Goal: Task Accomplishment & Management: Manage account settings

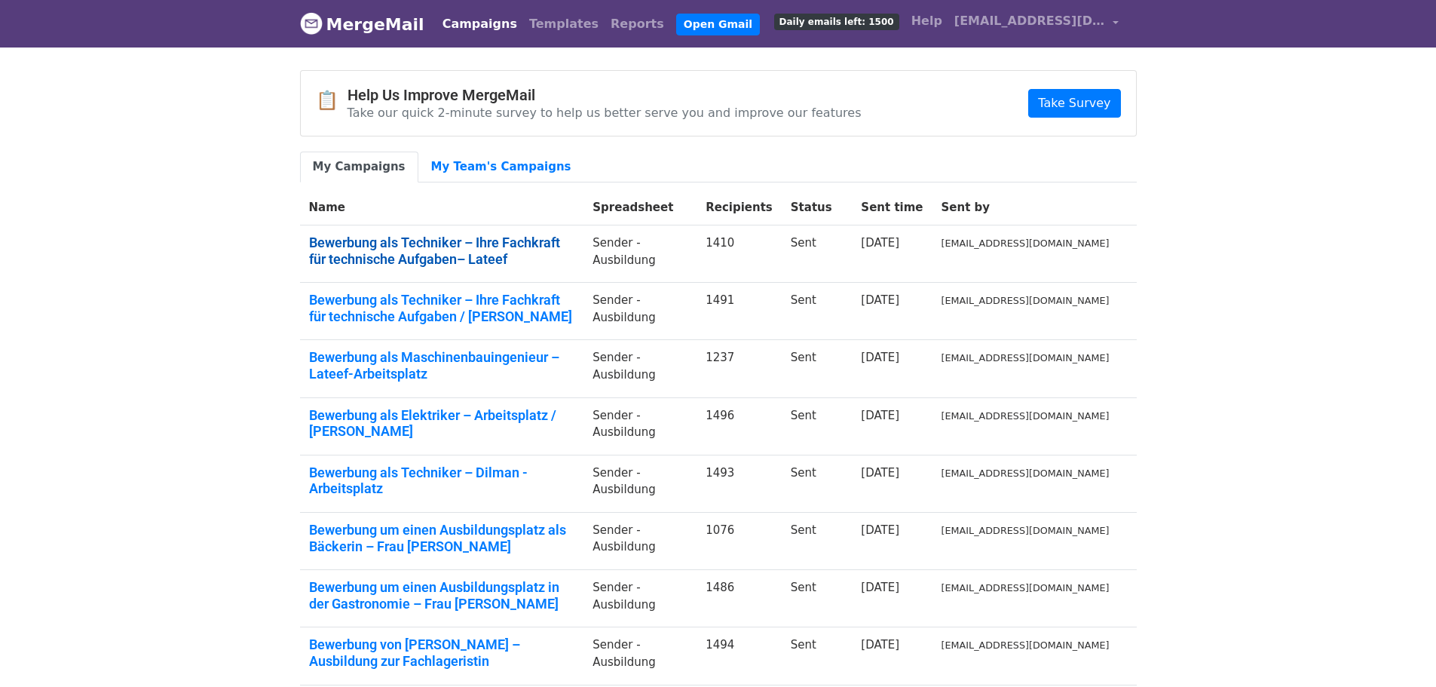
click at [358, 243] on link "Bewerbung als Techniker – Ihre Fachkraft für technische Aufgaben– Lateef" at bounding box center [442, 250] width 266 height 32
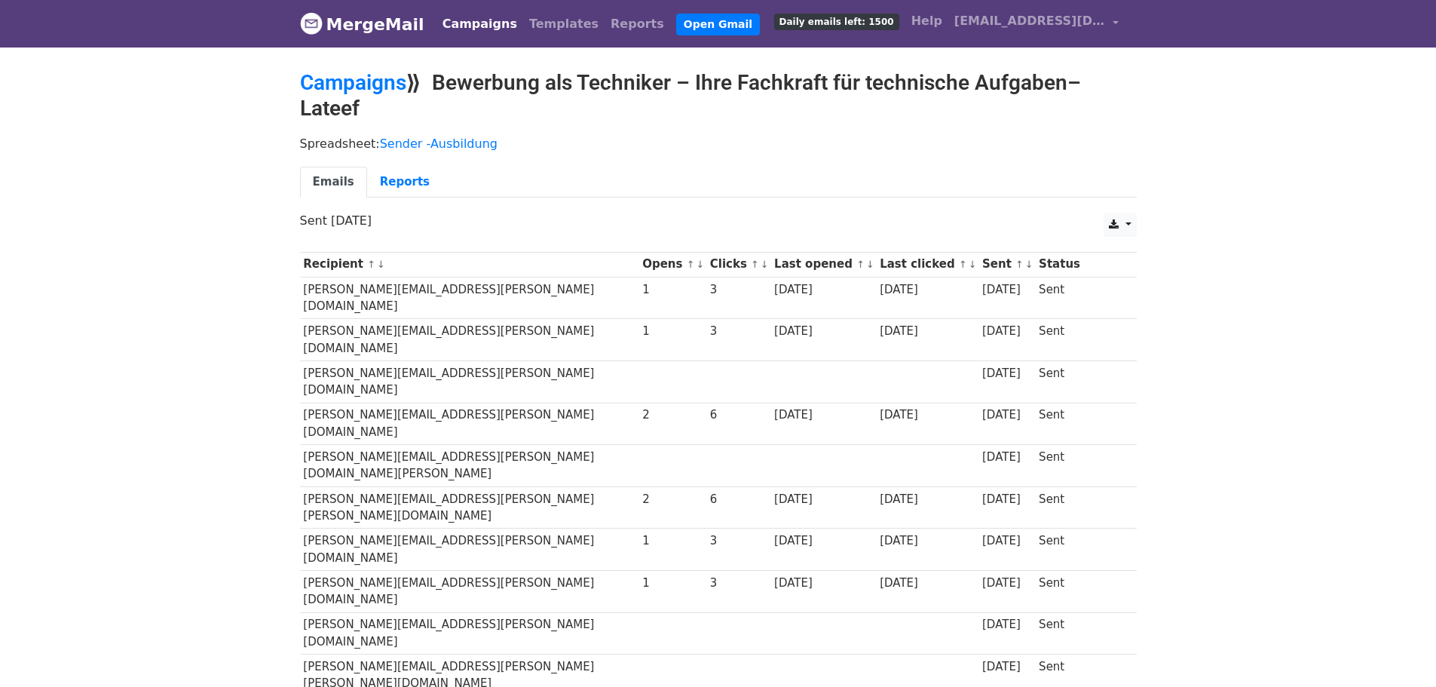
click at [347, 73] on link "Campaigns" at bounding box center [353, 82] width 106 height 25
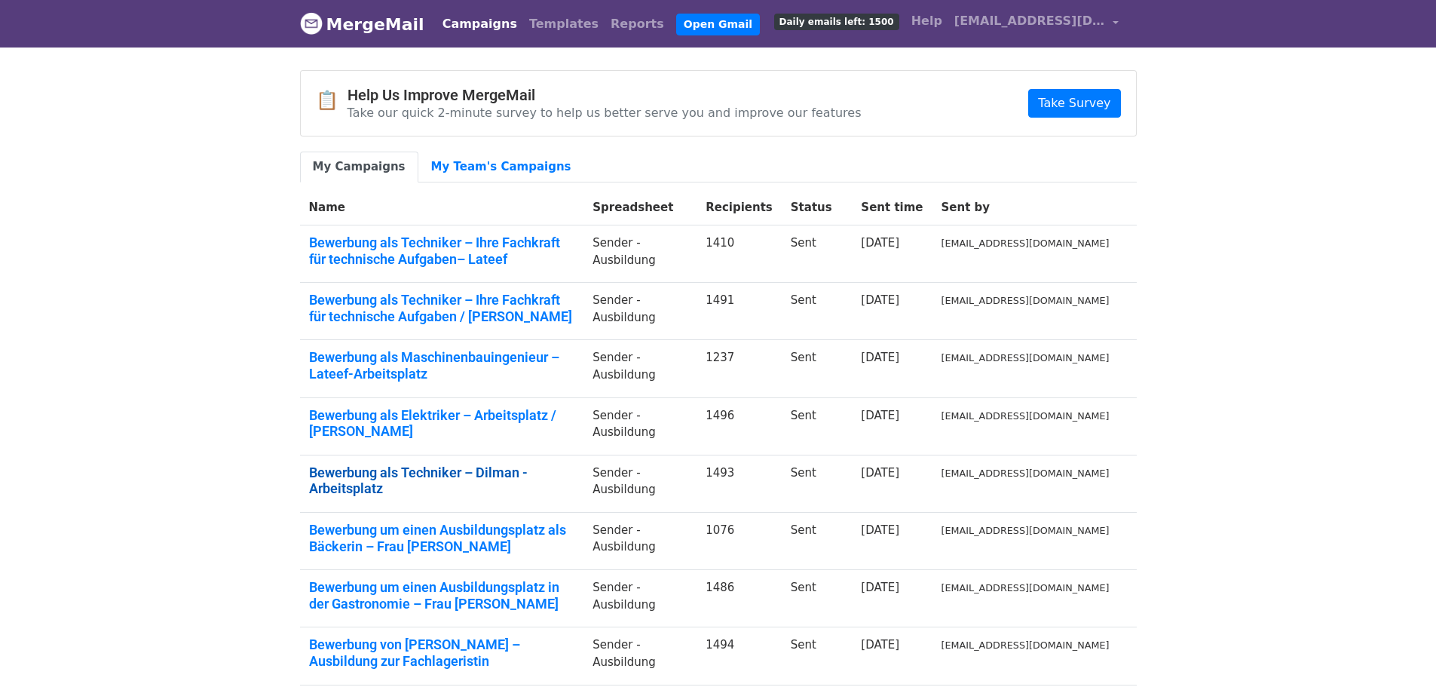
click at [357, 467] on link "Bewerbung als Techniker – Dilman -Arbeitsplatz" at bounding box center [442, 480] width 266 height 32
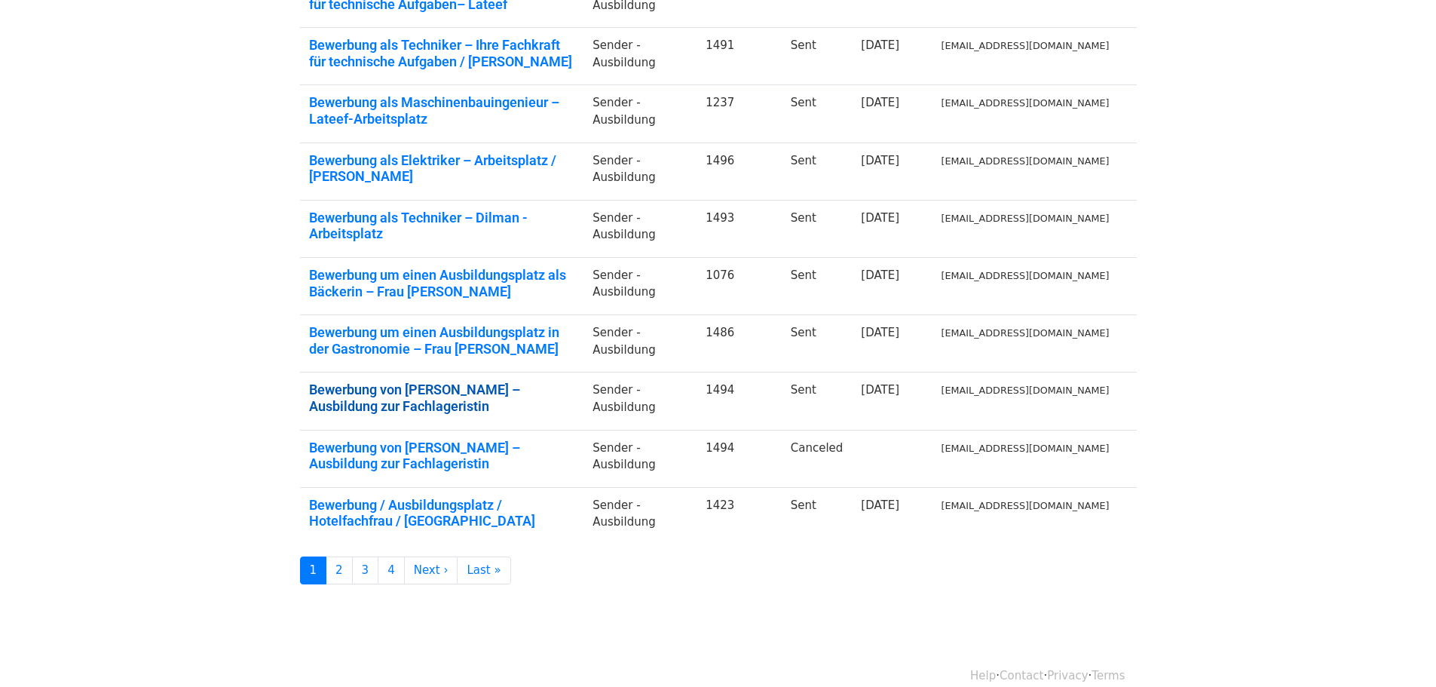
scroll to position [260, 0]
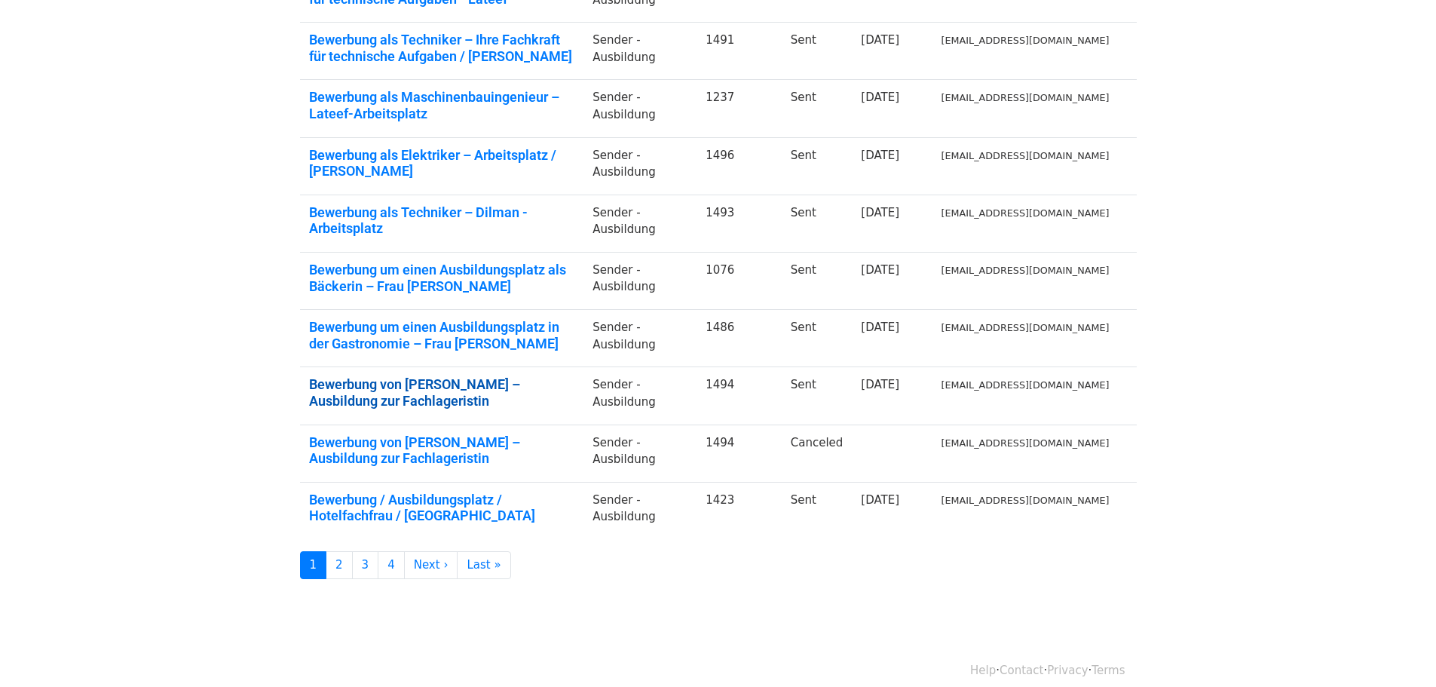
click at [466, 382] on link "Bewerbung von Frau Chaibi – Ausbildung zur Fachlageristin" at bounding box center [442, 392] width 266 height 32
click at [372, 551] on link "3" at bounding box center [365, 565] width 27 height 28
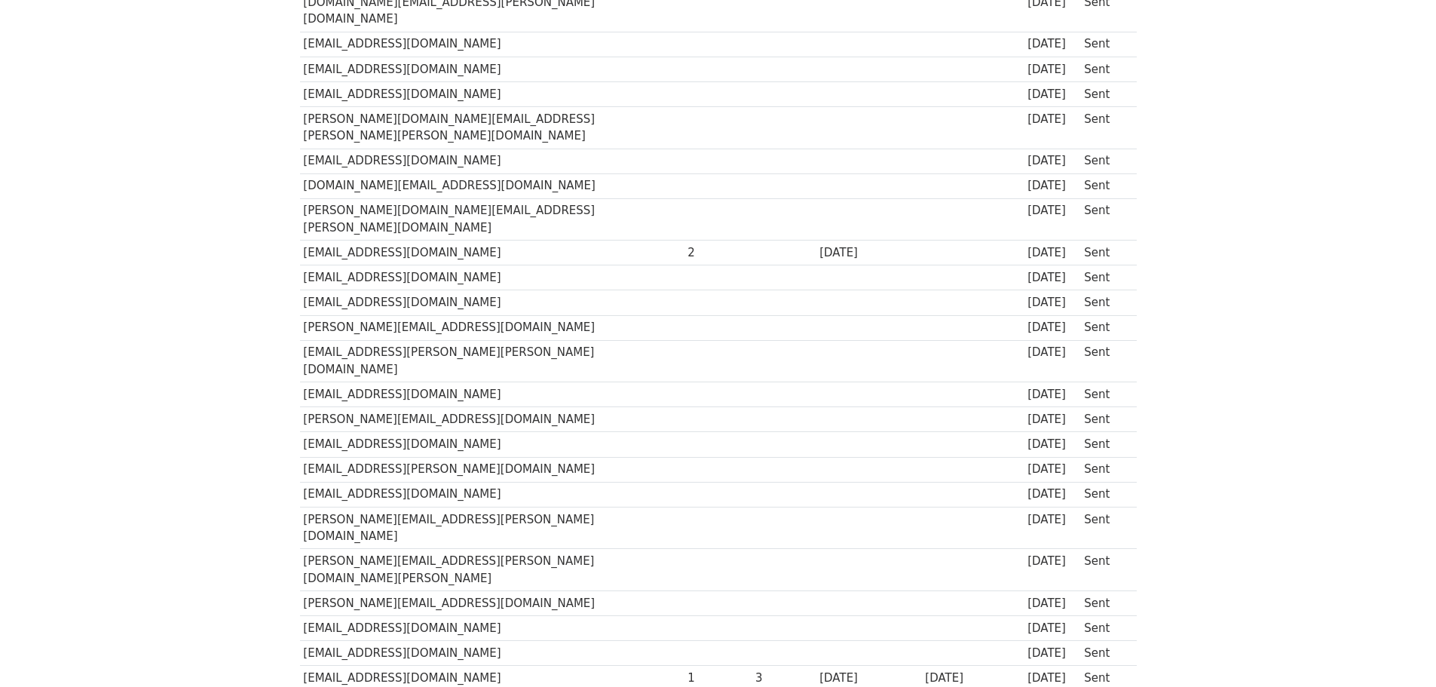
scroll to position [36945, 0]
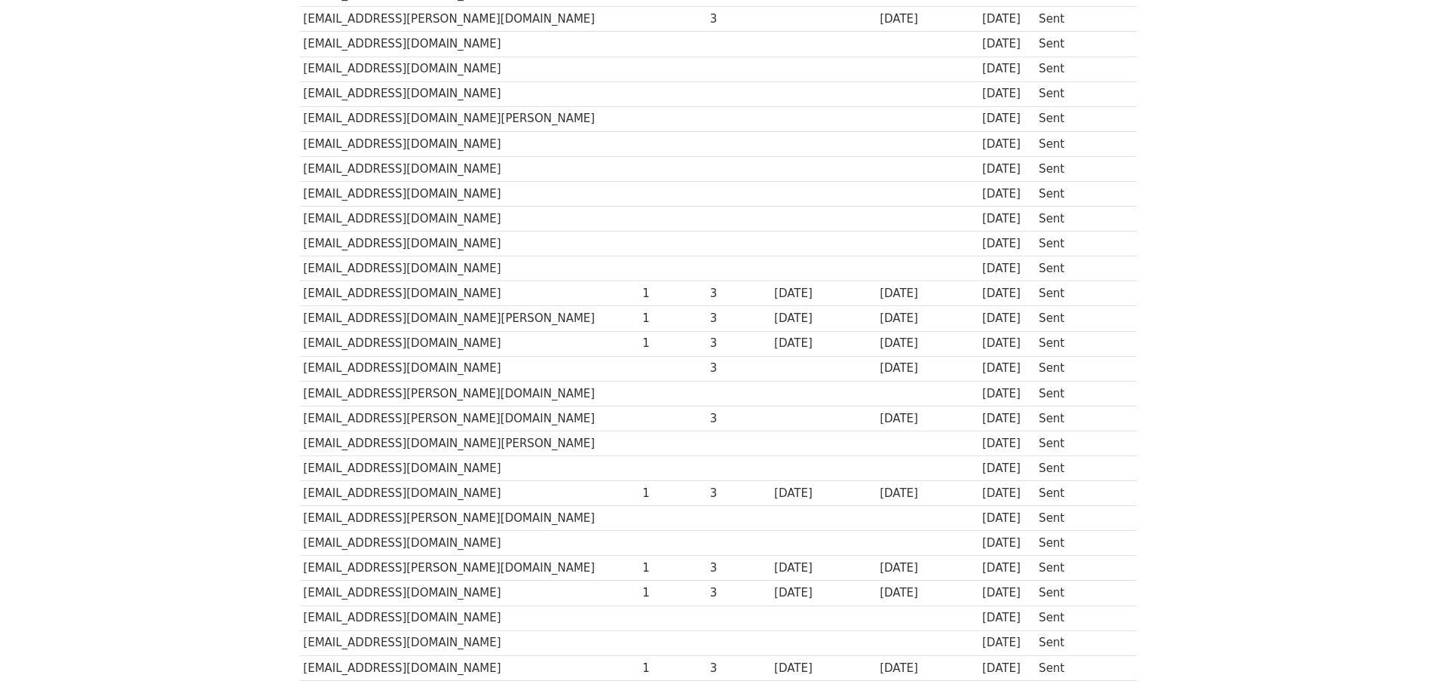
scroll to position [34677, 0]
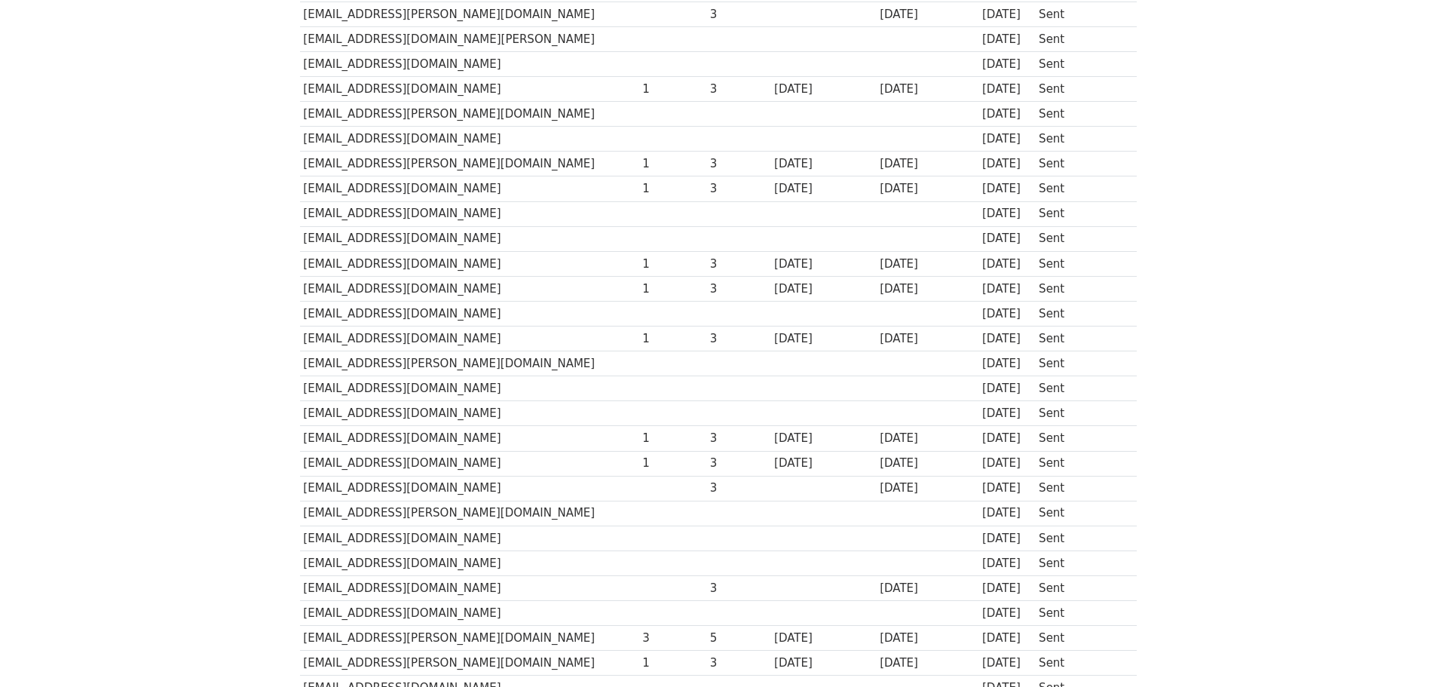
drag, startPoint x: 341, startPoint y: 274, endPoint x: 330, endPoint y: 274, distance: 11.3
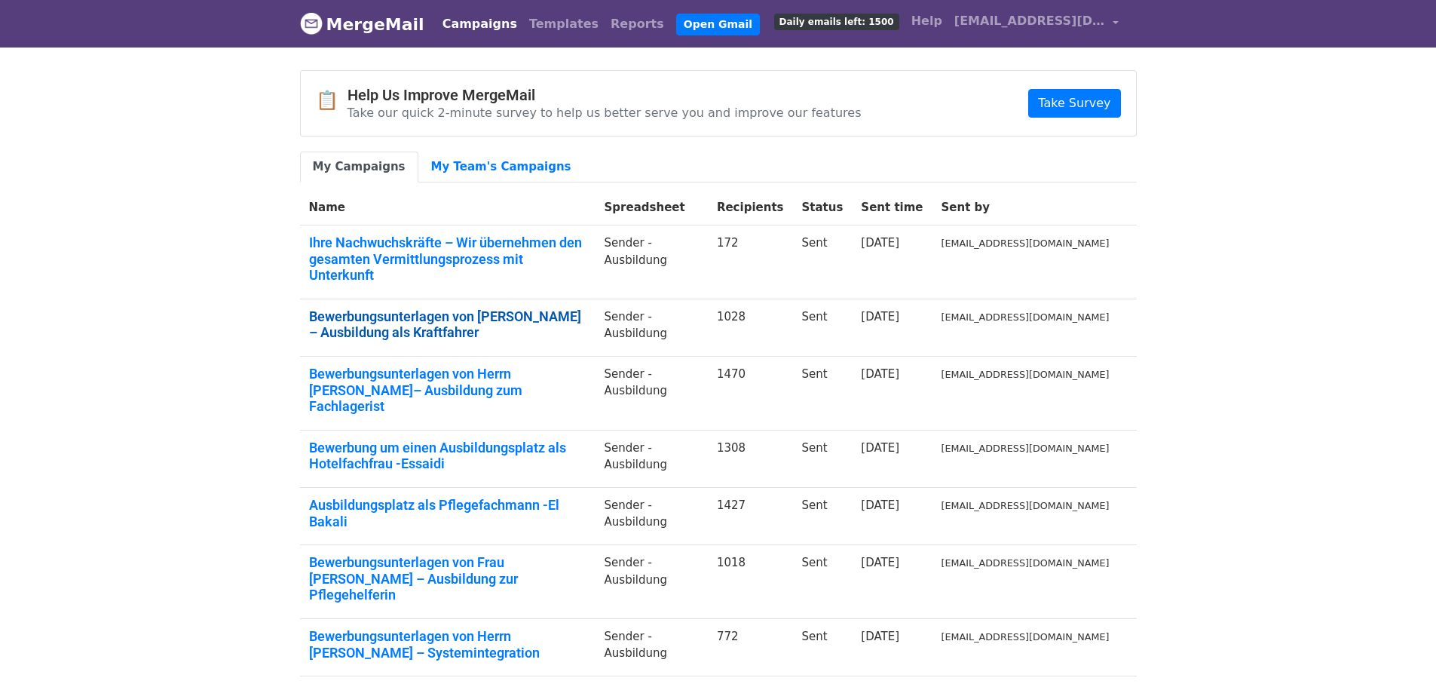
click at [352, 308] on link "Bewerbungsunterlagen von [PERSON_NAME] – Ausbildung als Kraftfahrer" at bounding box center [447, 324] width 277 height 32
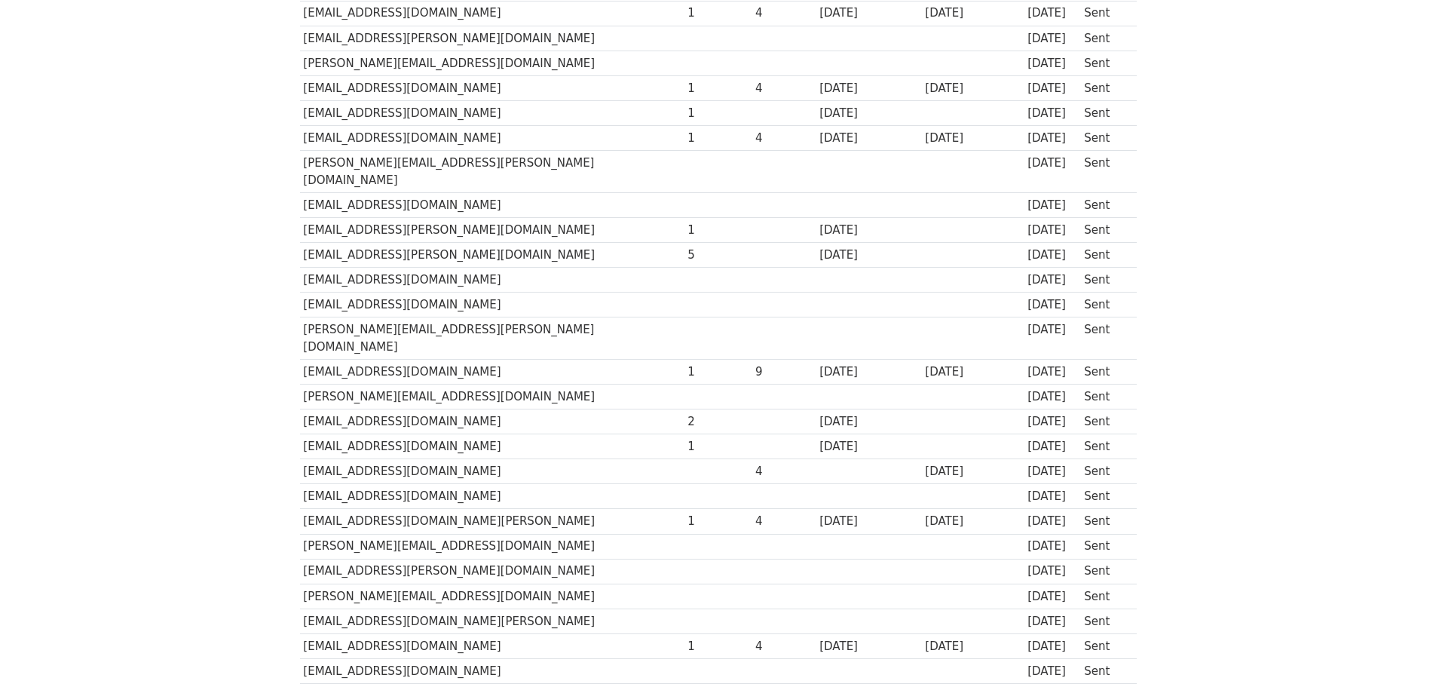
scroll to position [23364, 0]
